Goal: Go to known website: Access a specific website the user already knows

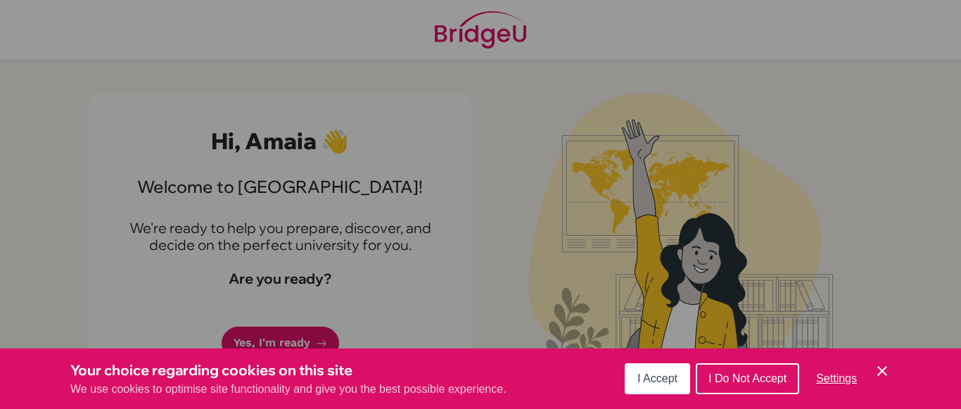
click at [883, 371] on icon "Save and close" at bounding box center [883, 371] width 10 height 10
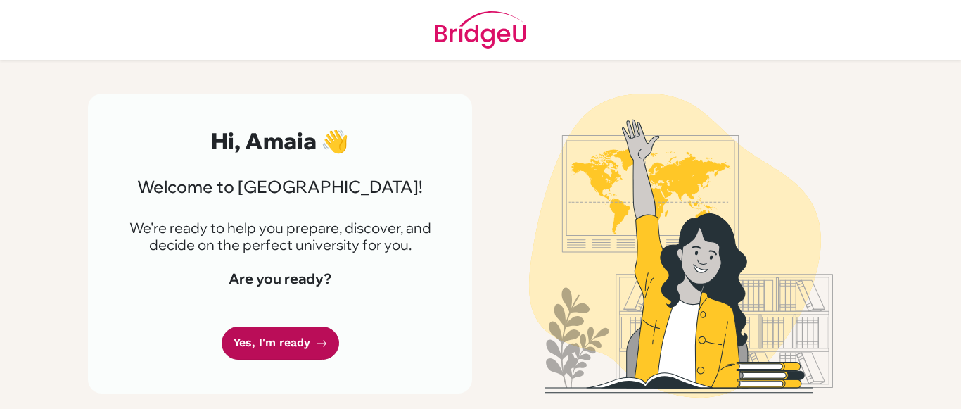
click at [305, 343] on link "Yes, I'm ready" at bounding box center [281, 343] width 118 height 33
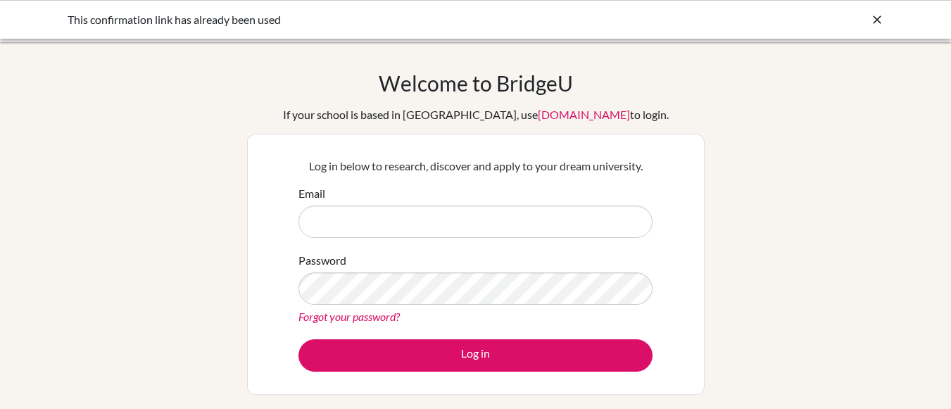
click at [536, 230] on input "Email" at bounding box center [475, 222] width 354 height 32
type input "[PERSON_NAME][EMAIL_ADDRESS][DOMAIN_NAME]"
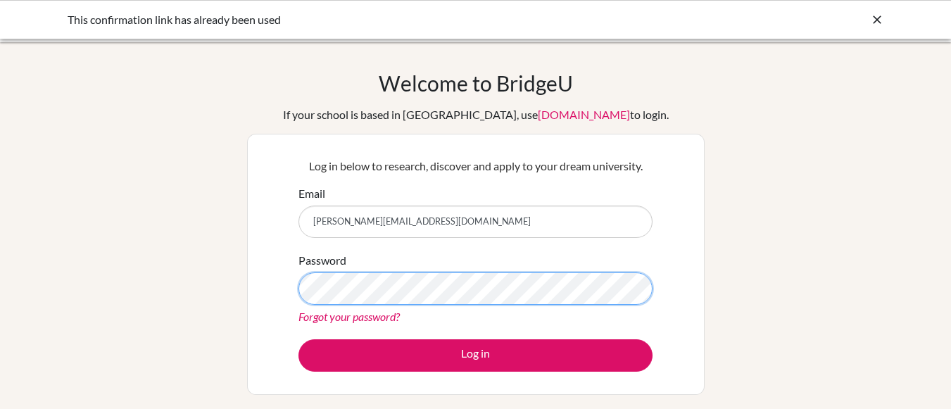
scroll to position [70, 0]
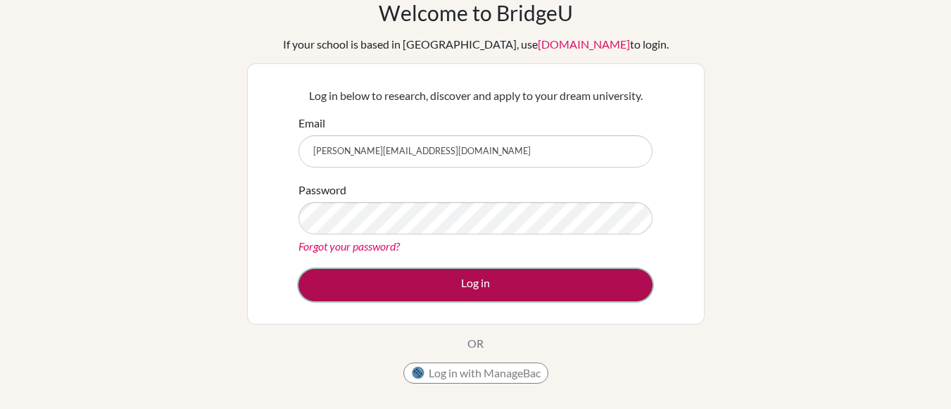
click at [451, 291] on button "Log in" at bounding box center [475, 285] width 354 height 32
